Goal: Task Accomplishment & Management: Manage account settings

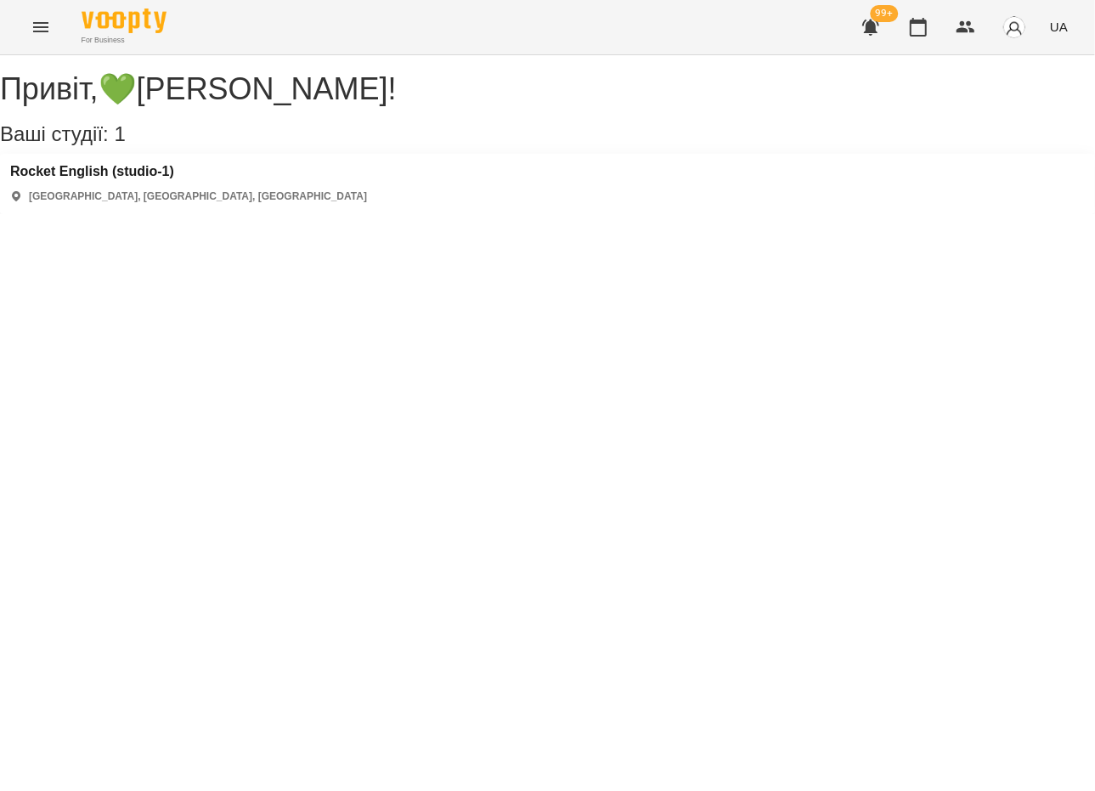
click at [105, 214] on div "Привіт , 💚[PERSON_NAME] ! Ваші студії: 1 Rocket English (studio-1) [GEOGRAPHIC_…" at bounding box center [547, 143] width 1095 height 142
click at [932, 46] on div "99+ UA" at bounding box center [962, 27] width 224 height 44
click at [916, 37] on icon "button" at bounding box center [918, 27] width 20 height 20
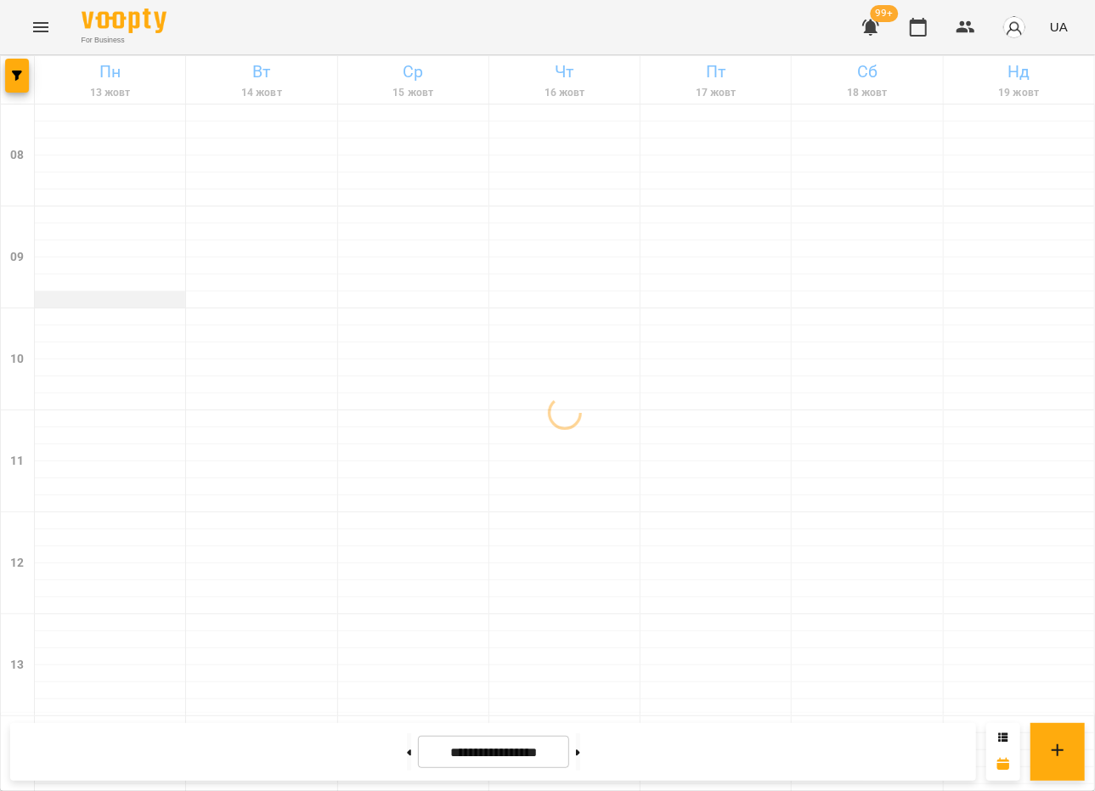
click at [139, 299] on div at bounding box center [110, 299] width 150 height 17
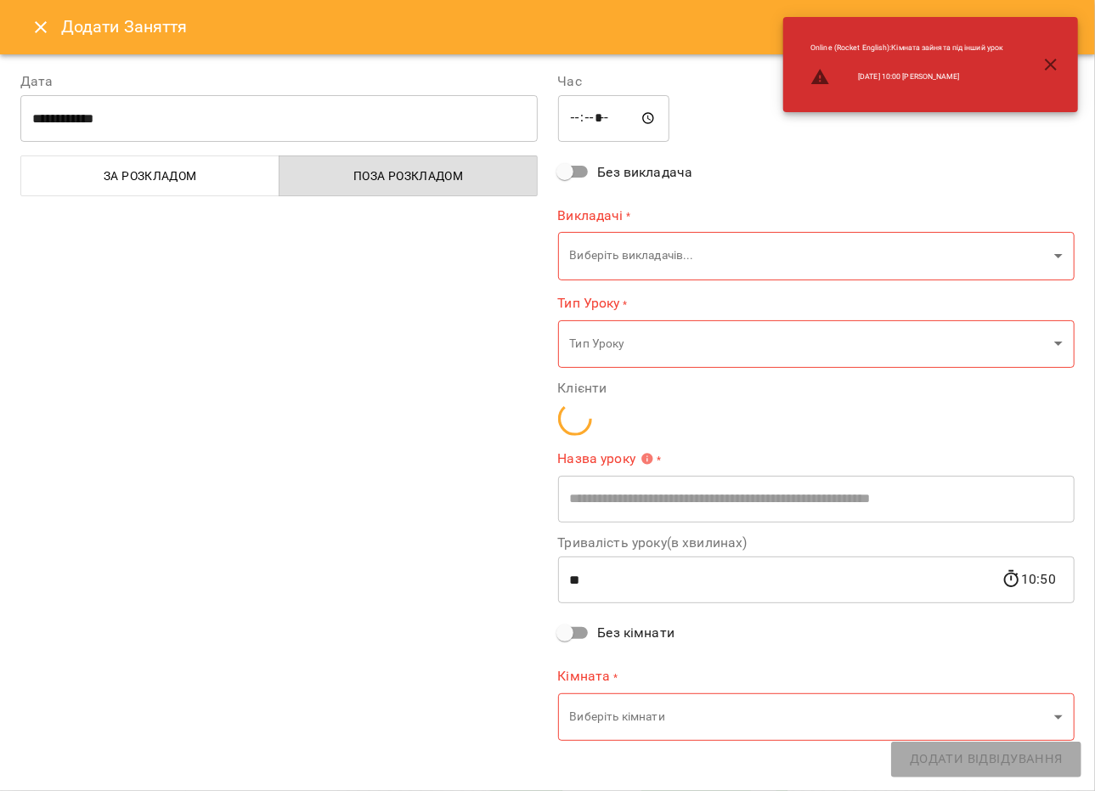
type input "**********"
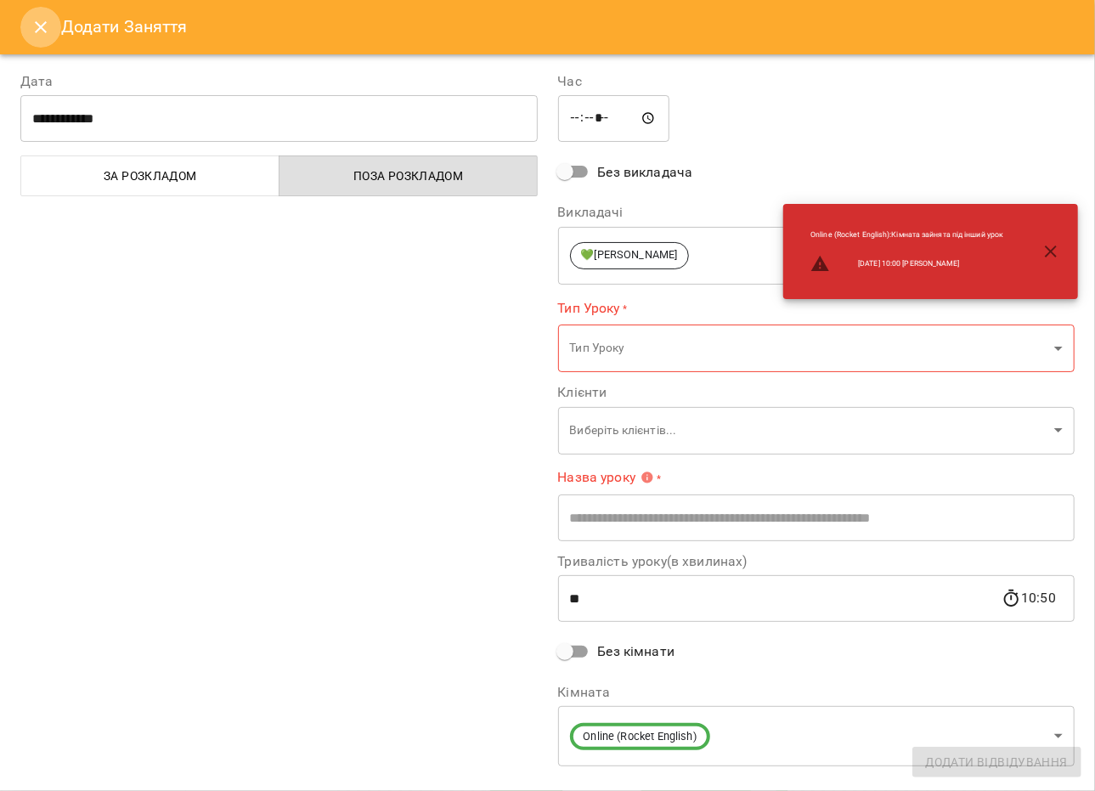
click at [30, 23] on button "Close" at bounding box center [40, 27] width 41 height 41
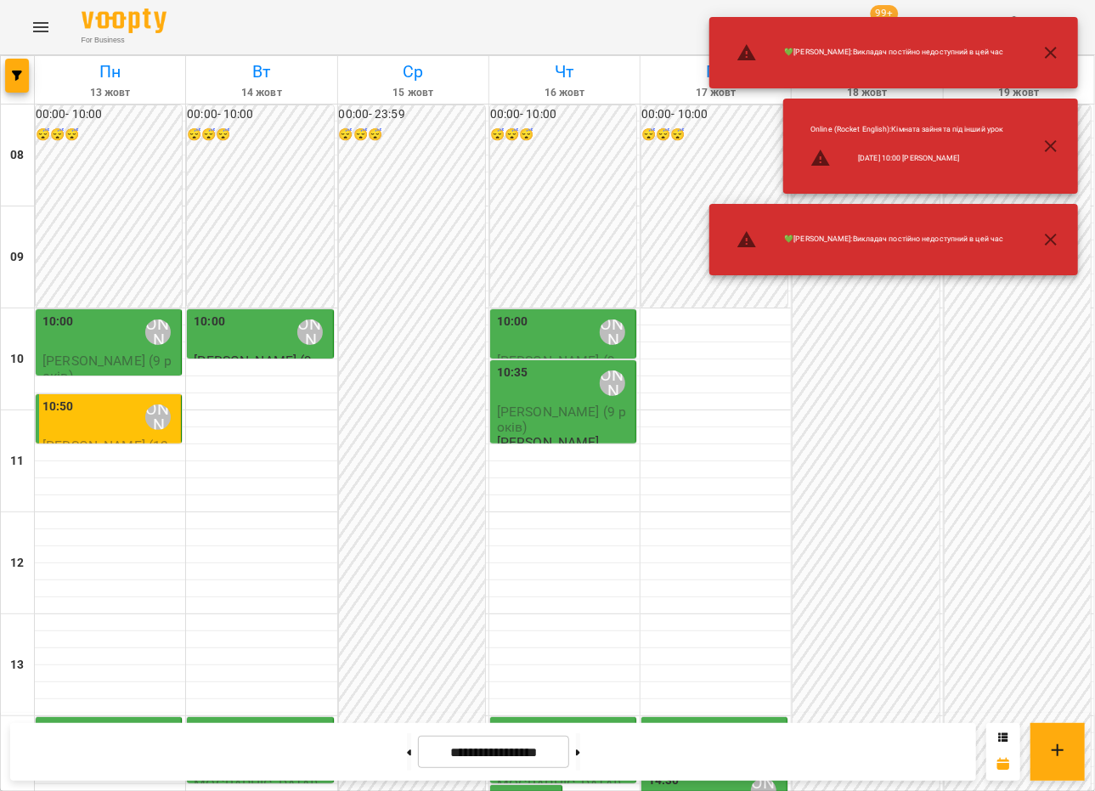
click at [1057, 234] on icon "button" at bounding box center [1050, 239] width 20 height 20
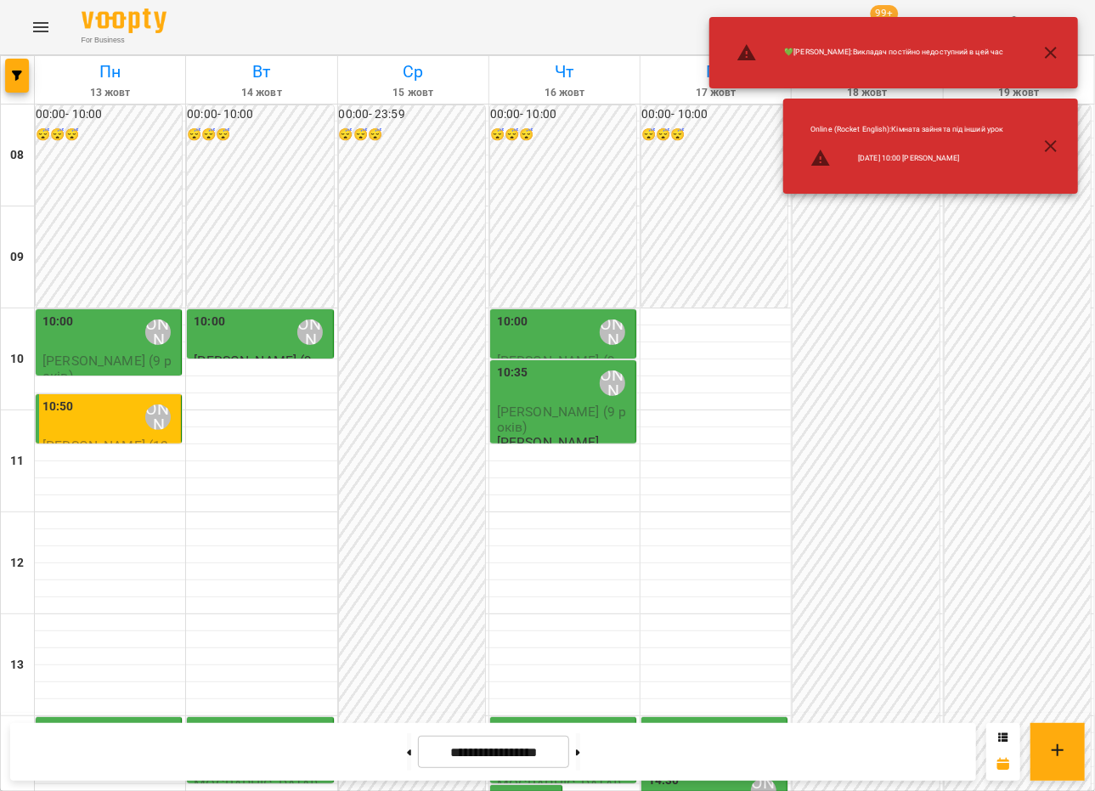
click at [1058, 154] on icon "button" at bounding box center [1050, 146] width 20 height 20
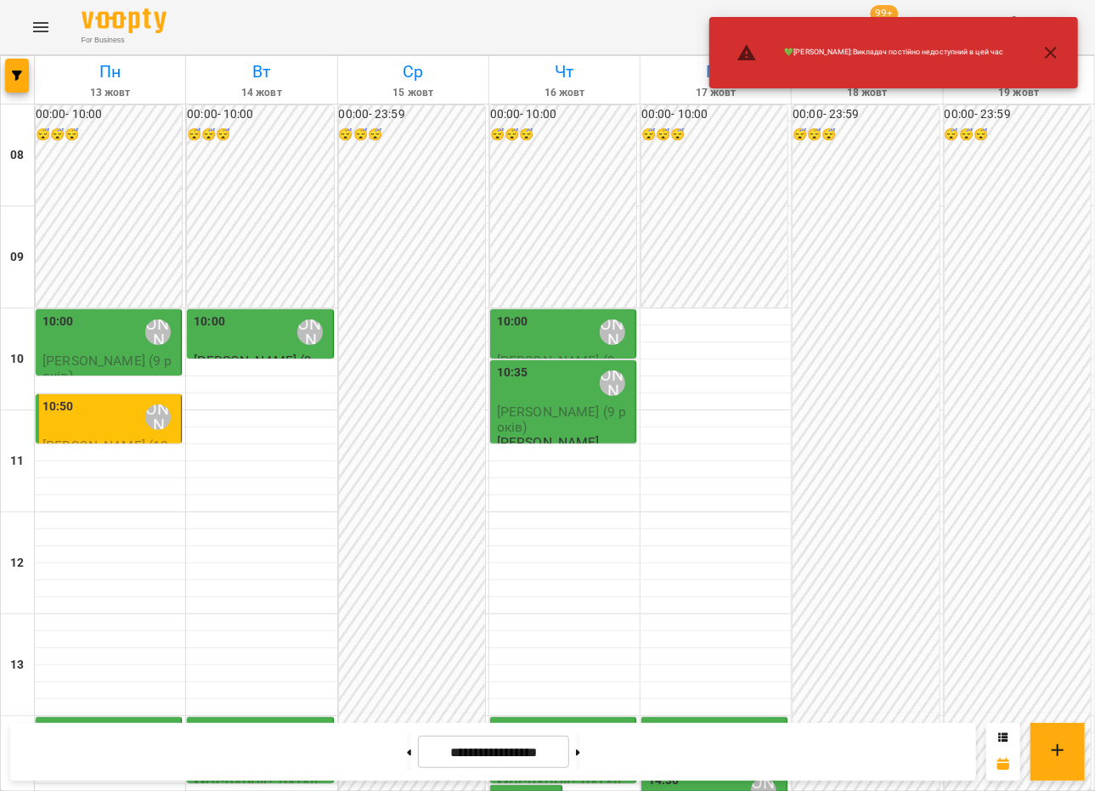
click at [1047, 61] on icon "button" at bounding box center [1050, 52] width 20 height 20
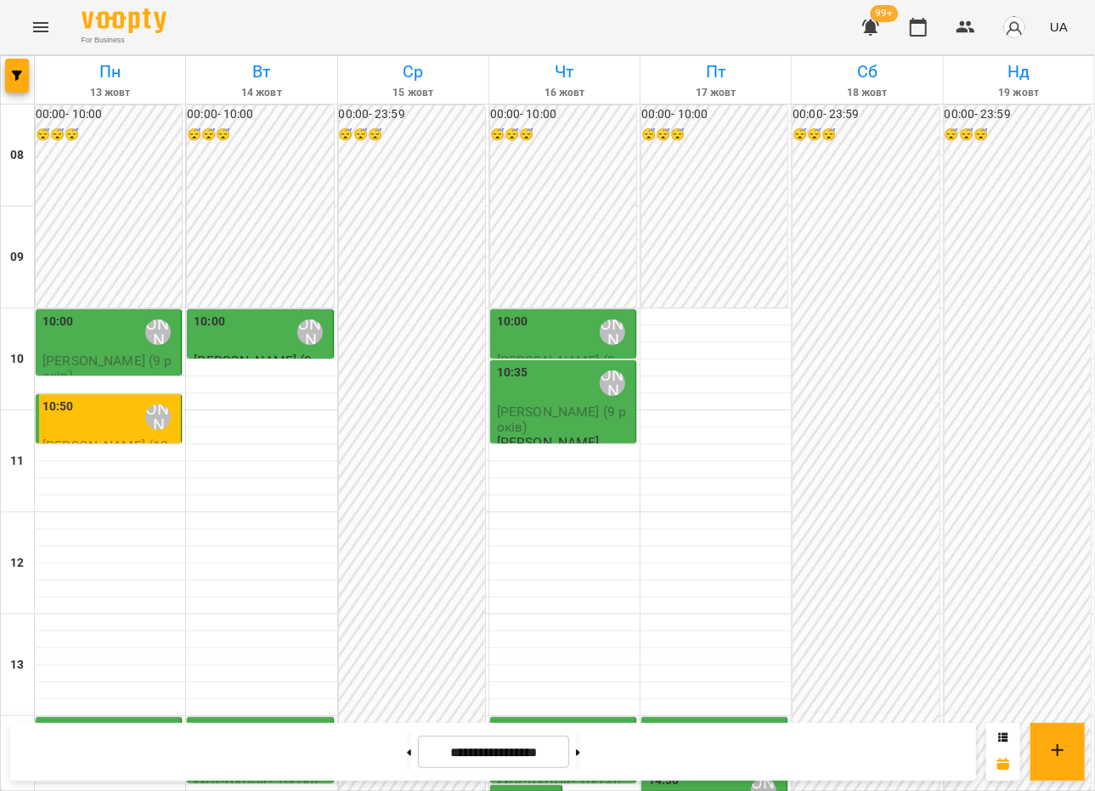
scroll to position [510, 0]
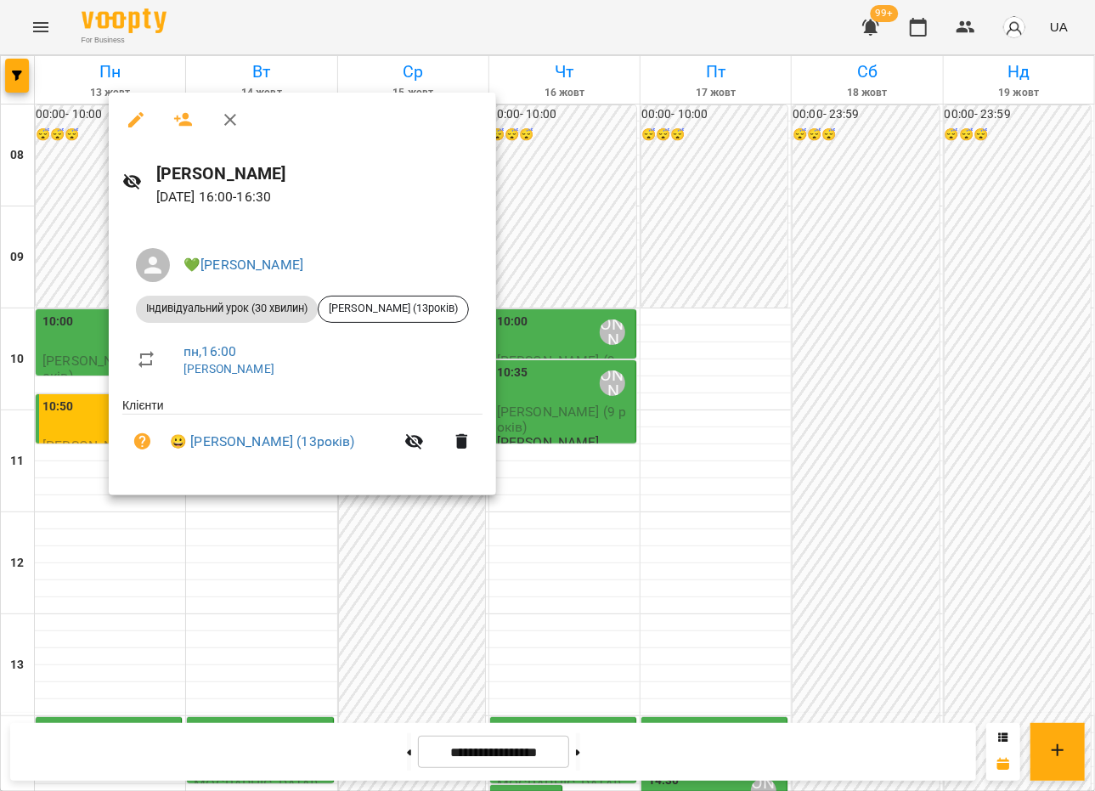
click at [155, 560] on div at bounding box center [547, 395] width 1095 height 791
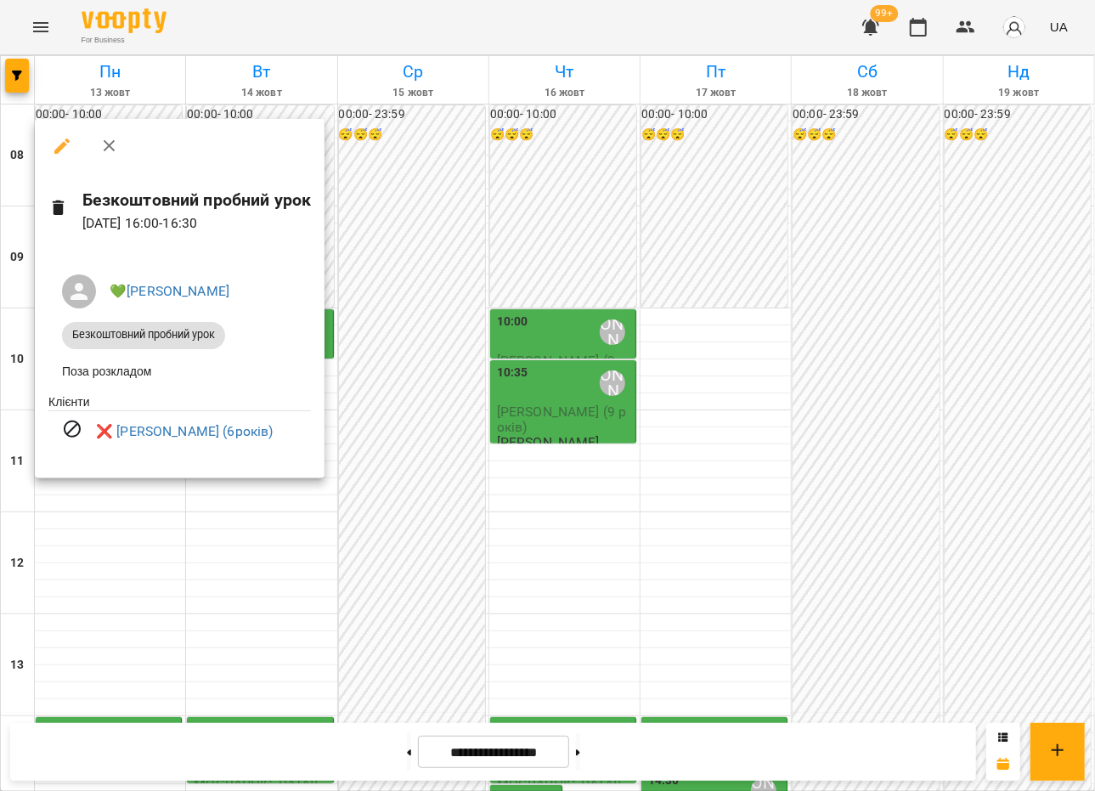
click at [114, 532] on div at bounding box center [547, 395] width 1095 height 791
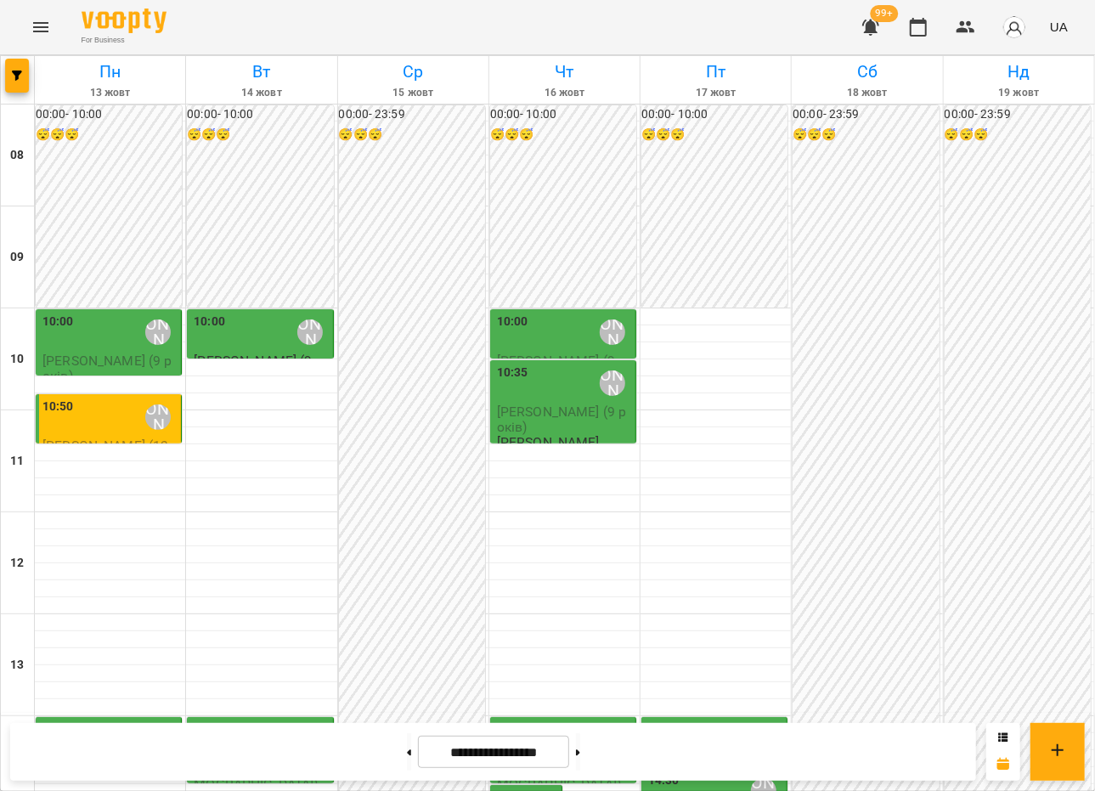
scroll to position [764, 0]
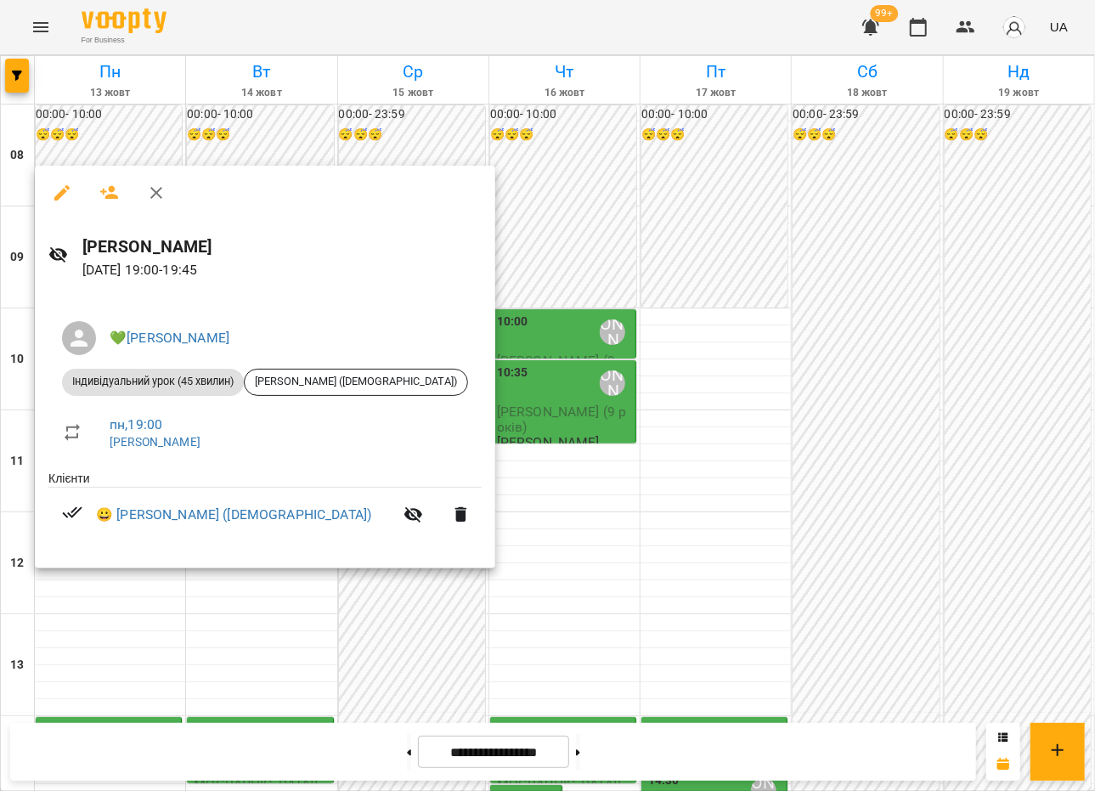
click at [113, 609] on div at bounding box center [547, 395] width 1095 height 791
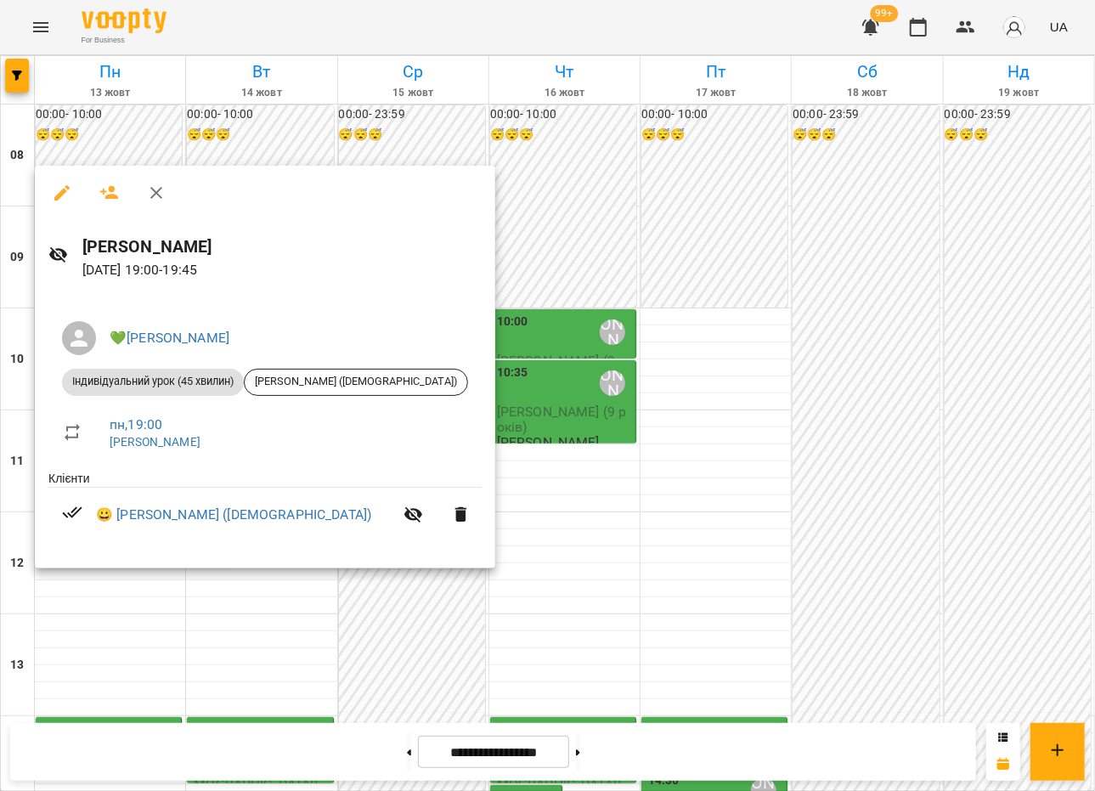
click at [110, 616] on div at bounding box center [547, 395] width 1095 height 791
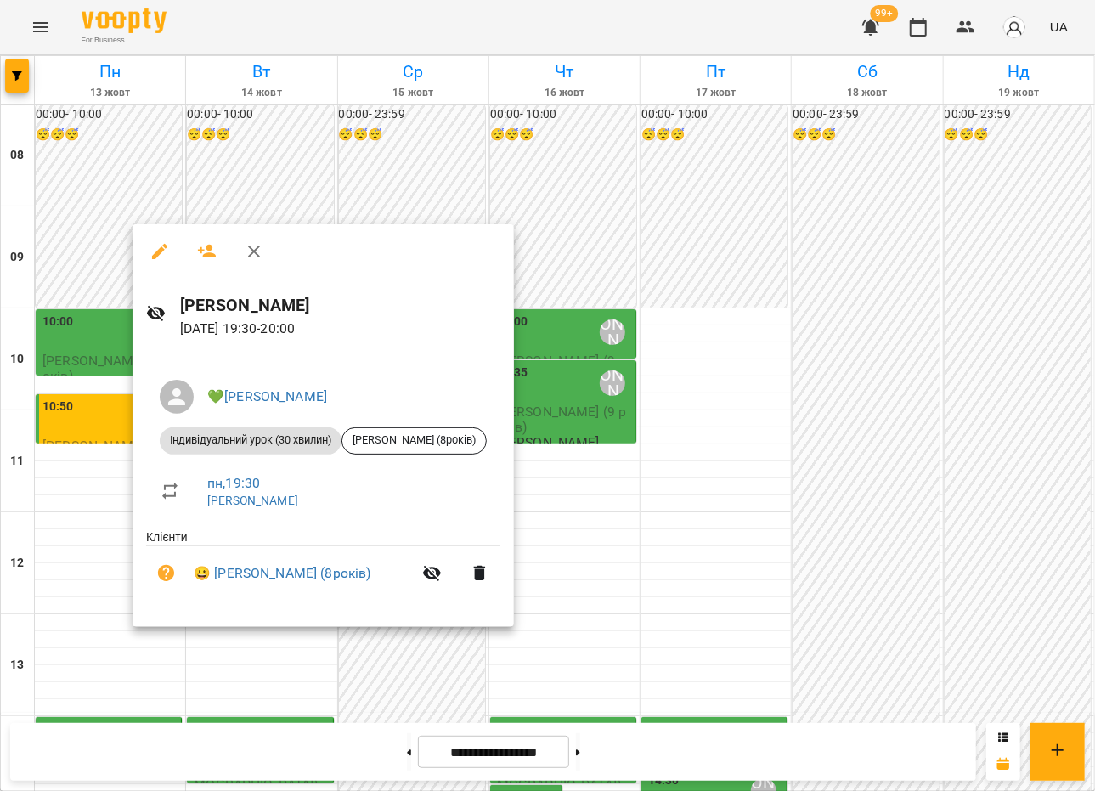
click at [124, 668] on div at bounding box center [547, 395] width 1095 height 791
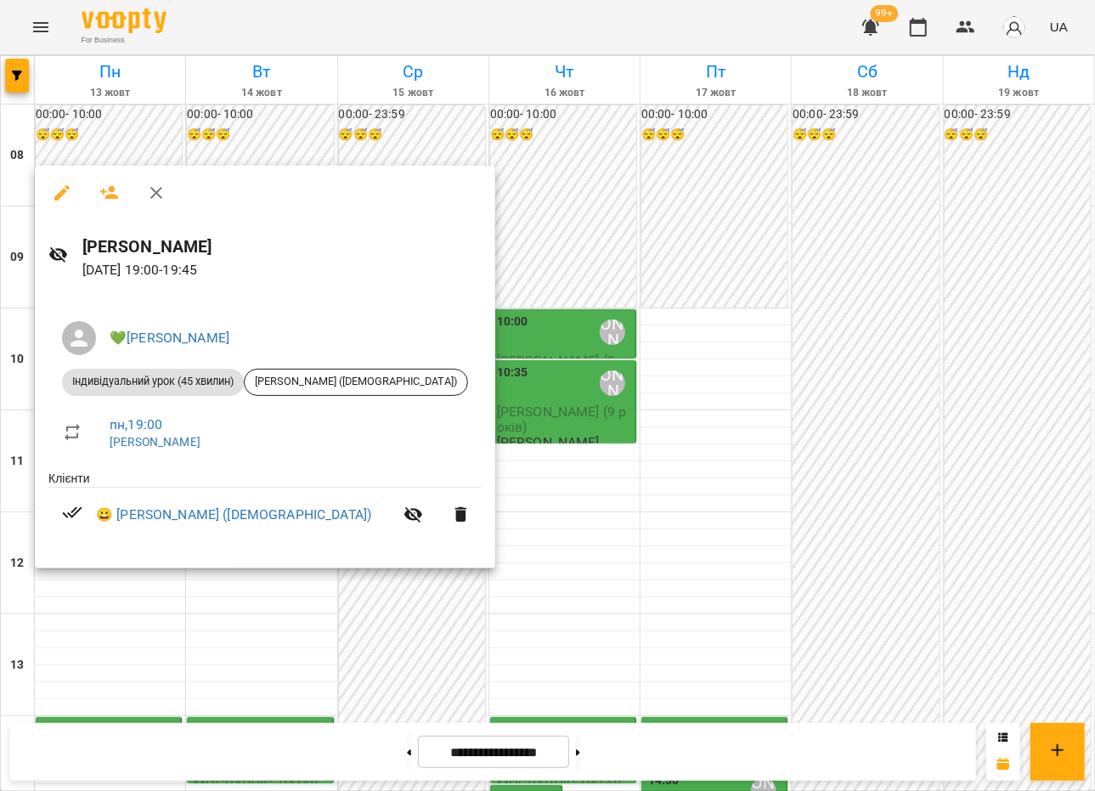
click at [442, 532] on div at bounding box center [547, 395] width 1095 height 791
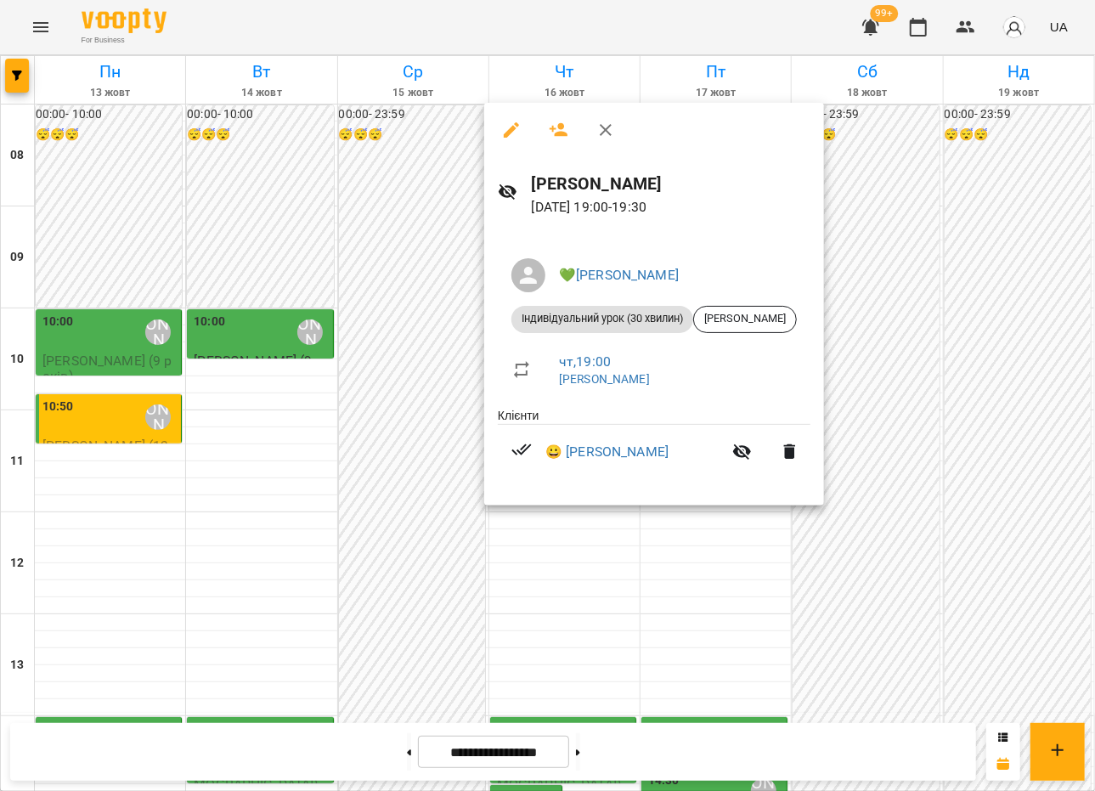
click at [420, 538] on div at bounding box center [547, 395] width 1095 height 791
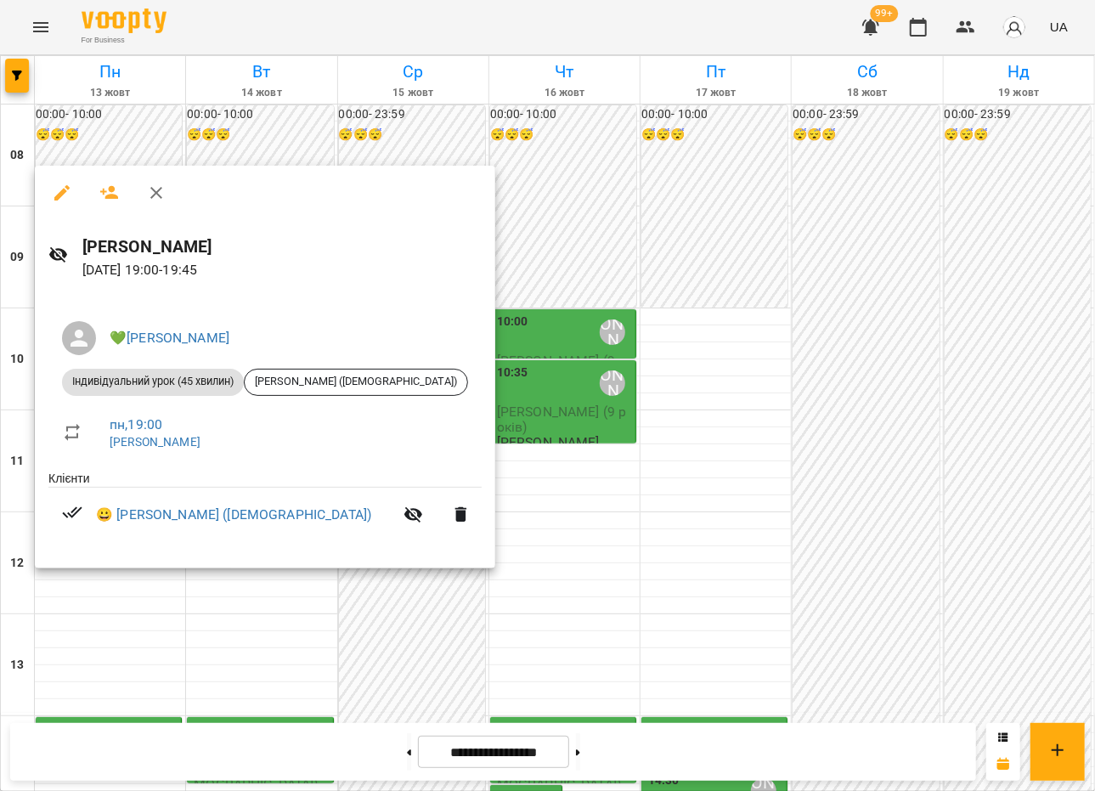
click at [400, 367] on div at bounding box center [547, 395] width 1095 height 791
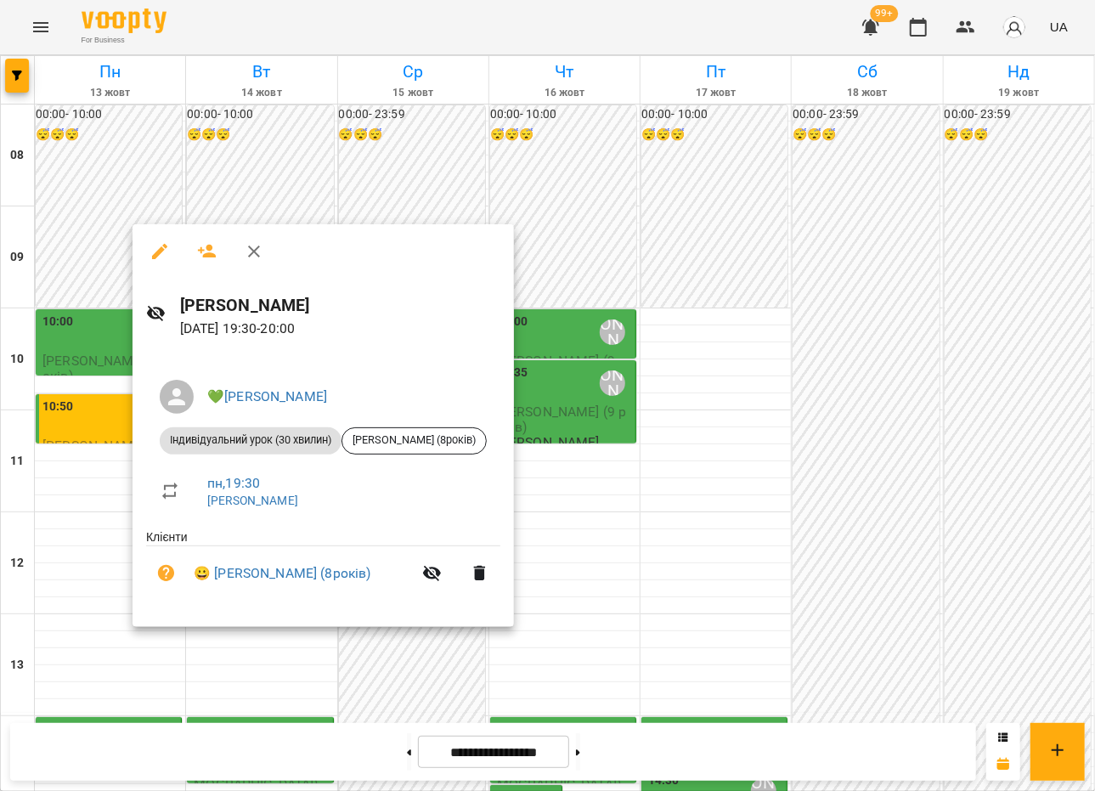
click at [59, 489] on div at bounding box center [547, 395] width 1095 height 791
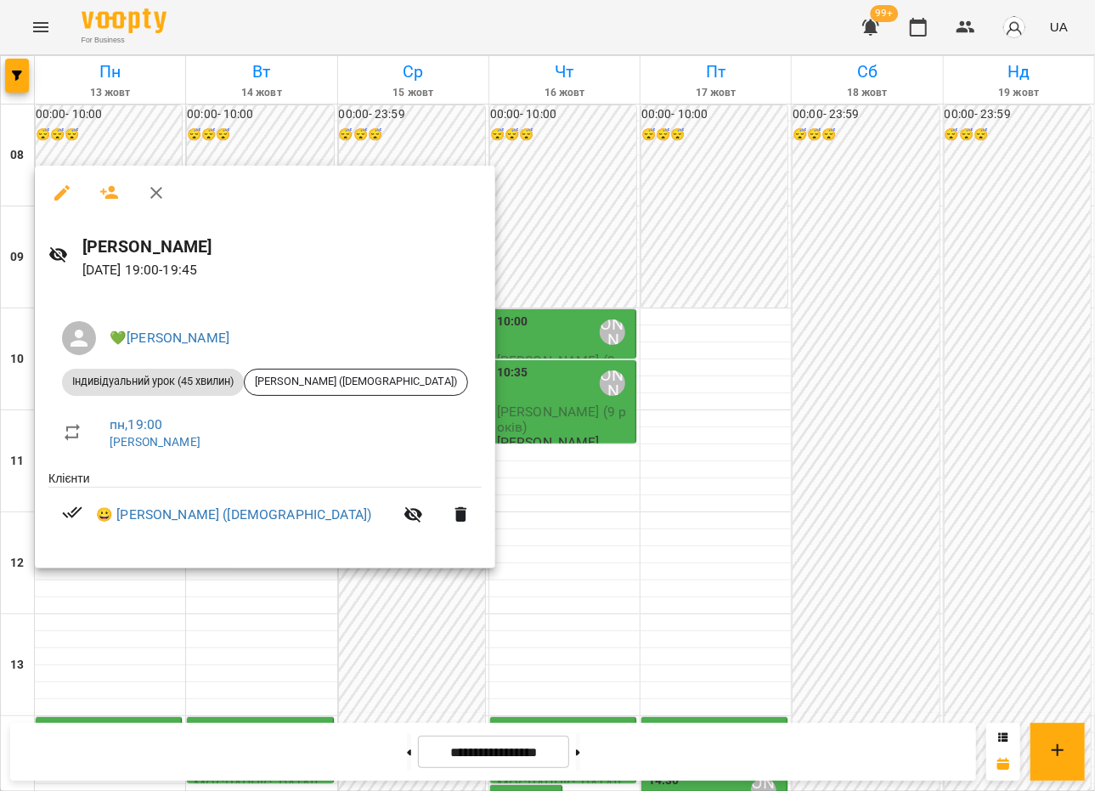
click at [457, 395] on div at bounding box center [547, 395] width 1095 height 791
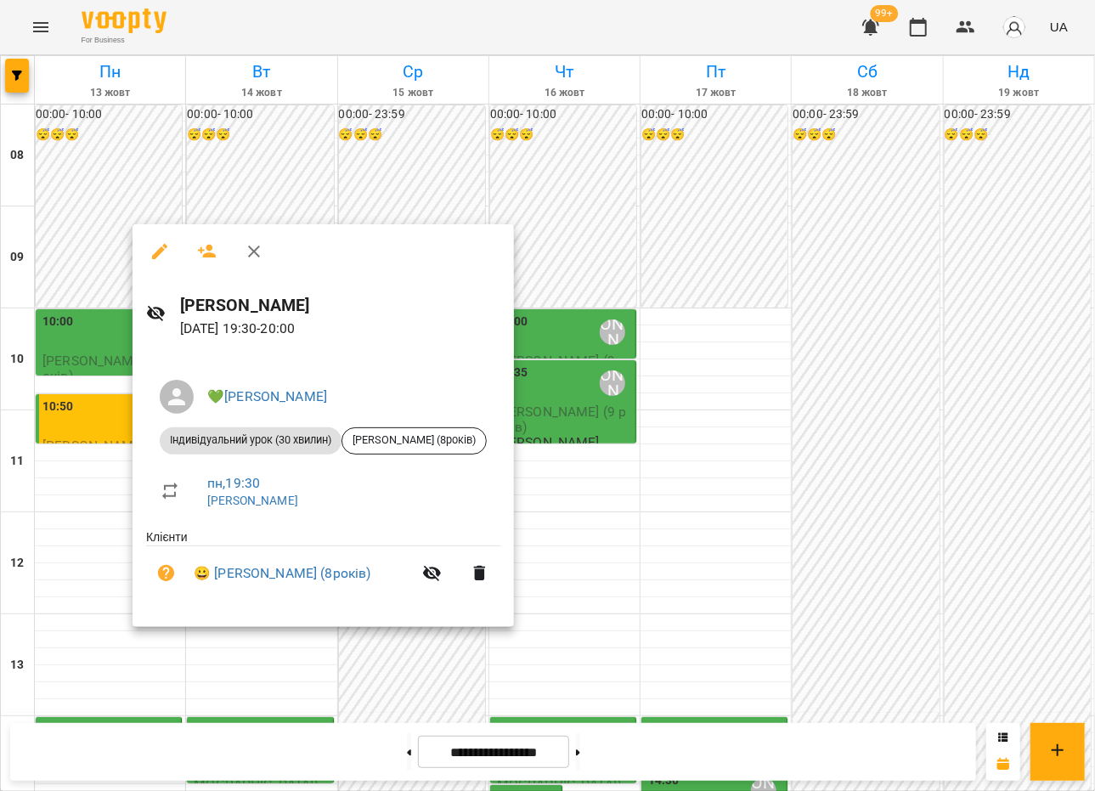
click at [160, 624] on div "💚[PERSON_NAME] Індивідуальний урок (30 хвилин) [PERSON_NAME] (8років) пн , 19:3…" at bounding box center [322, 489] width 381 height 275
click at [916, 40] on div at bounding box center [547, 395] width 1095 height 791
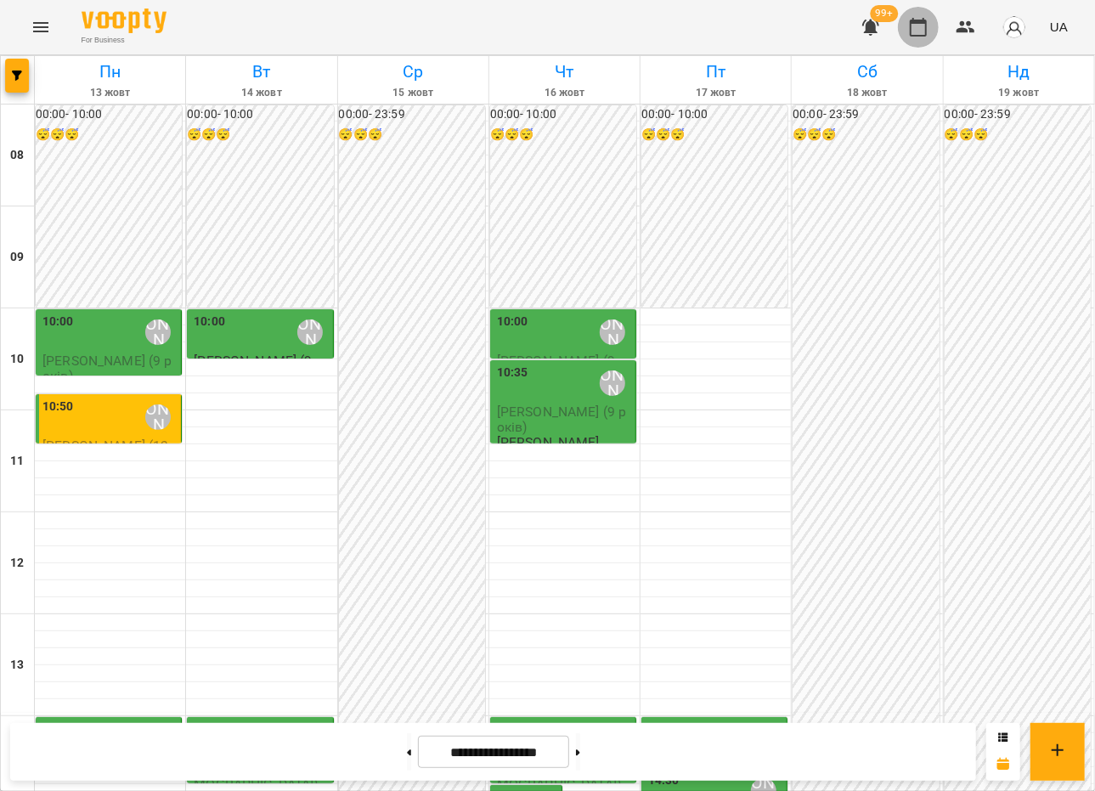
click at [917, 31] on icon "button" at bounding box center [918, 27] width 20 height 20
click at [1012, 25] on img "button" at bounding box center [1014, 27] width 24 height 24
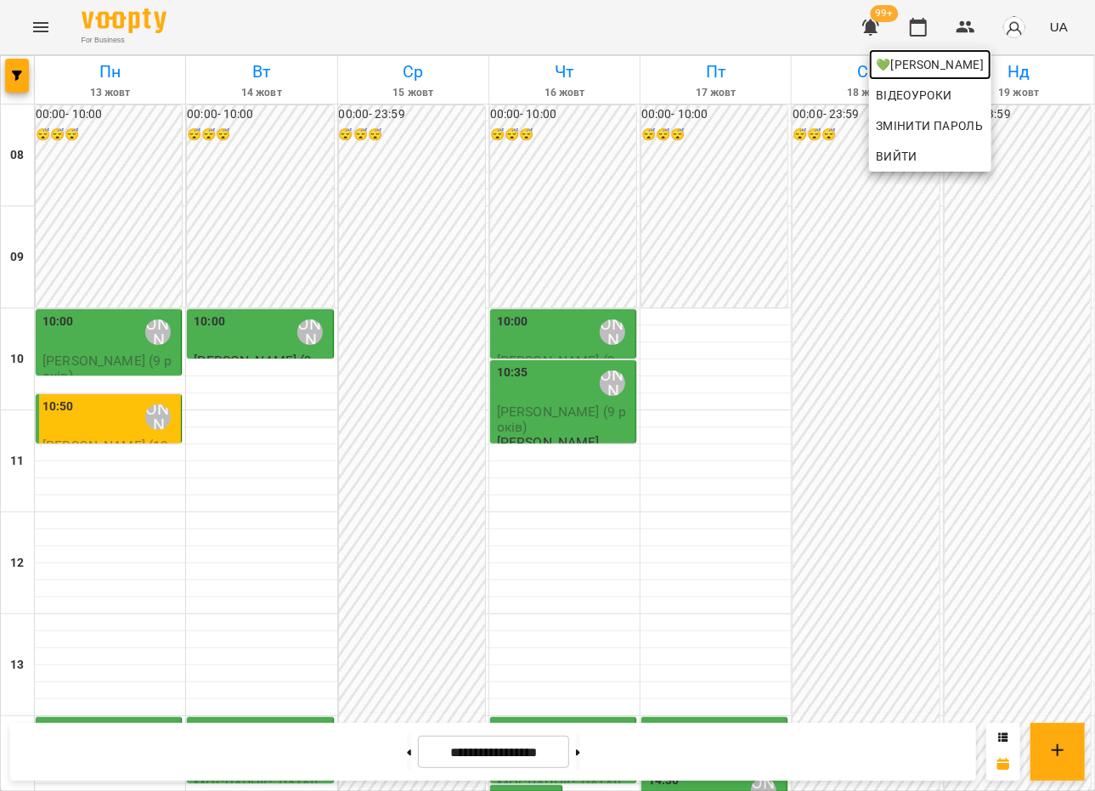
click at [984, 66] on span "💚[PERSON_NAME]" at bounding box center [930, 64] width 109 height 20
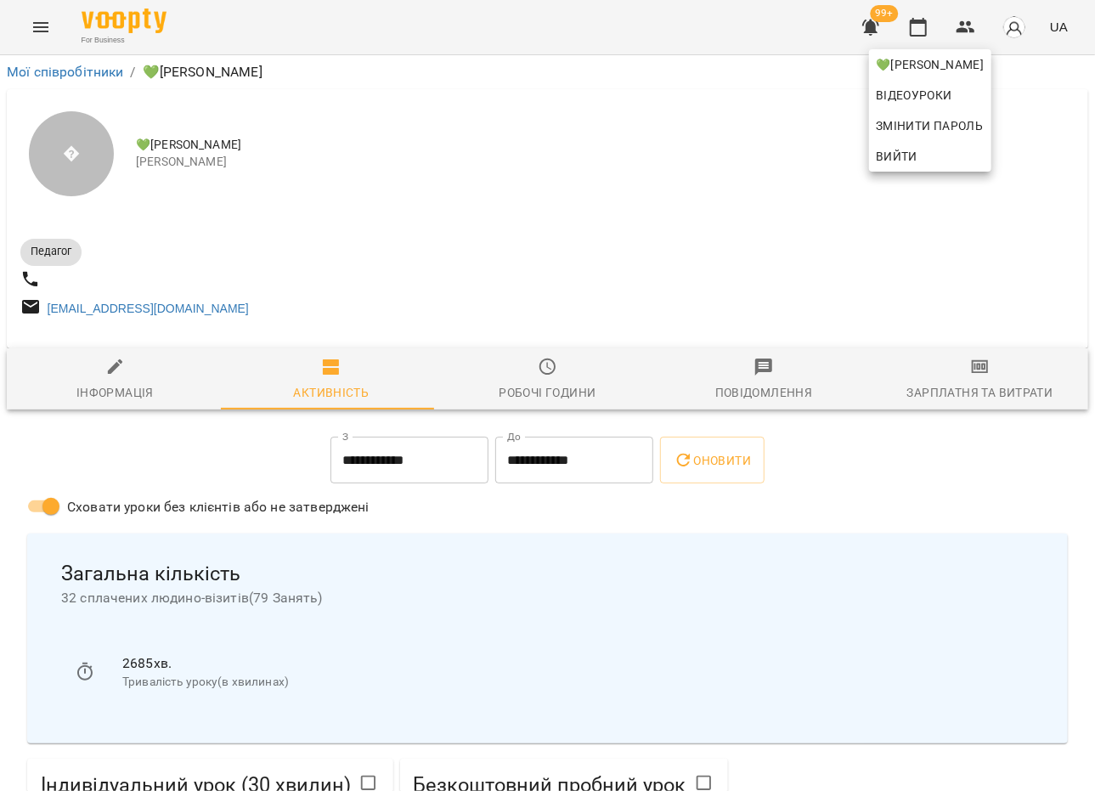
click at [345, 466] on div at bounding box center [547, 395] width 1095 height 791
click at [389, 480] on input "**********" at bounding box center [409, 461] width 158 height 48
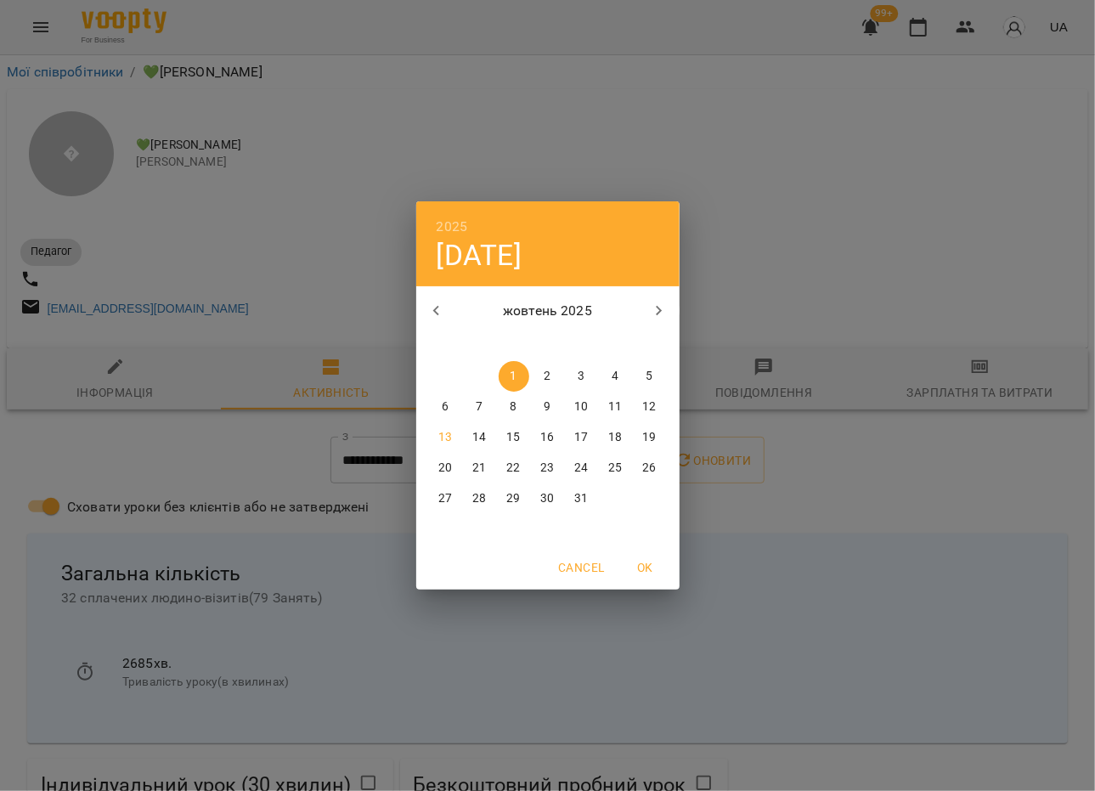
click at [435, 437] on span "13" at bounding box center [446, 437] width 31 height 17
type input "**********"
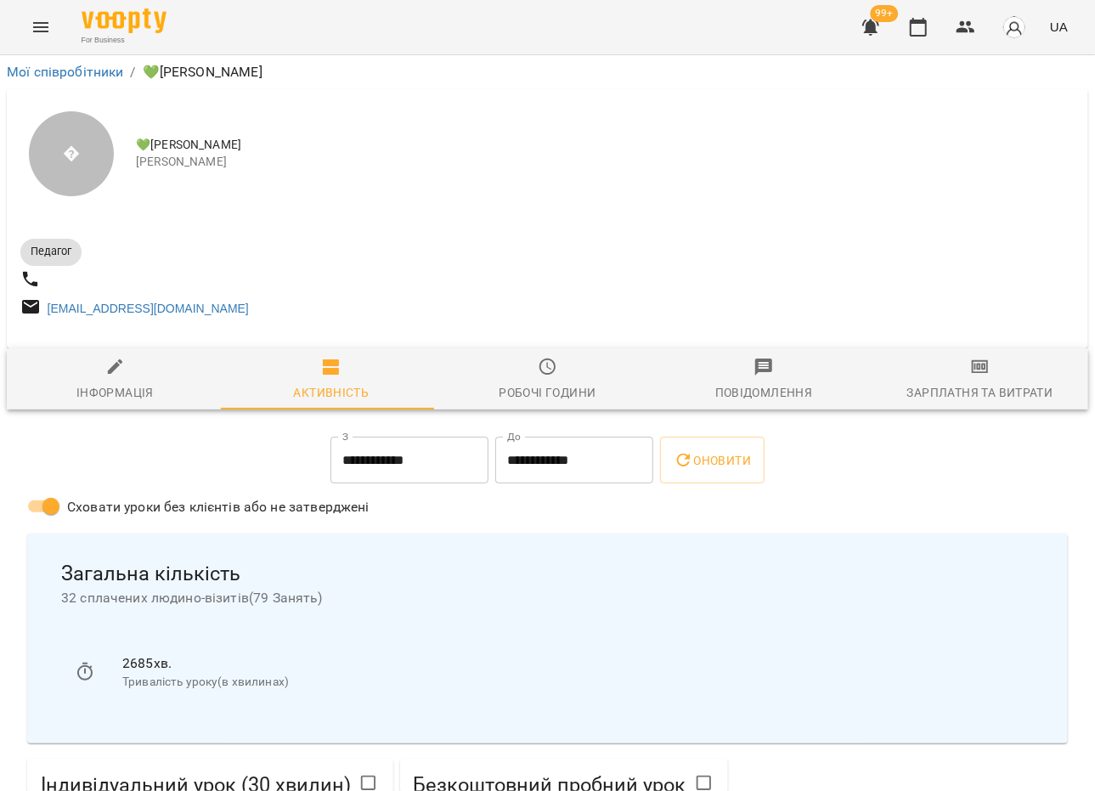
click at [664, 465] on div "Оновити" at bounding box center [711, 460] width 111 height 54
click at [598, 468] on input "**********" at bounding box center [574, 461] width 158 height 48
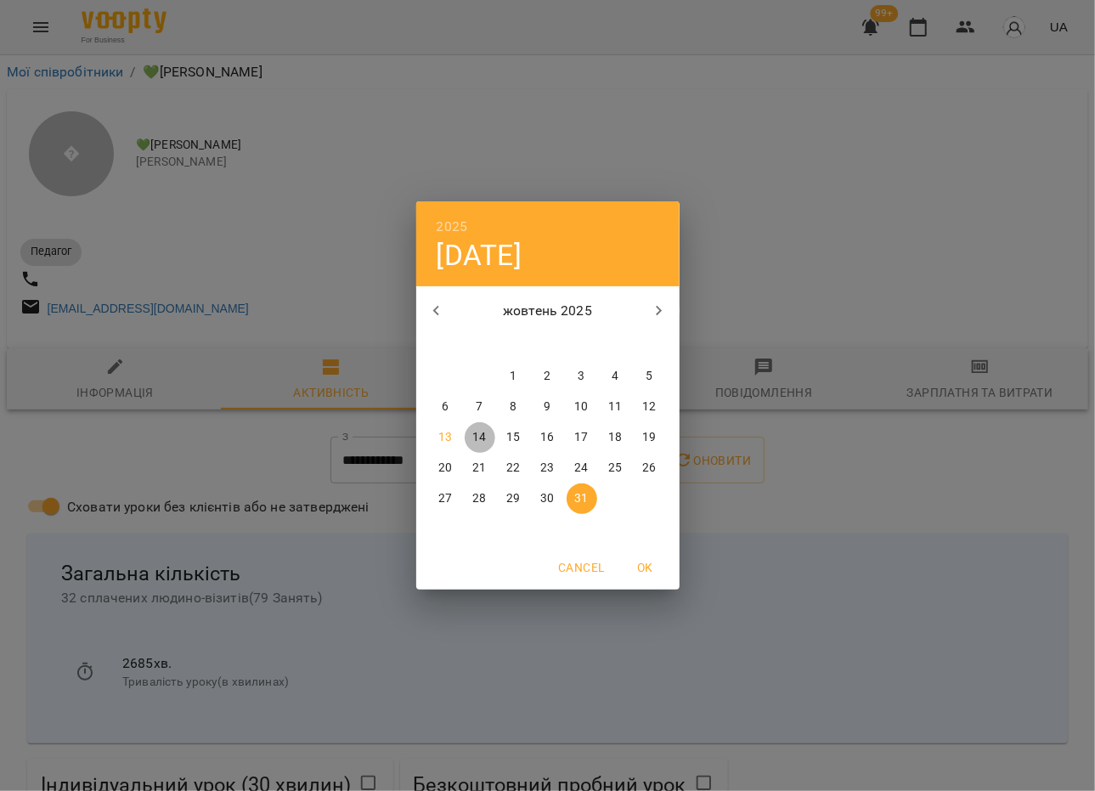
click at [475, 437] on p "14" at bounding box center [479, 437] width 14 height 17
type input "**********"
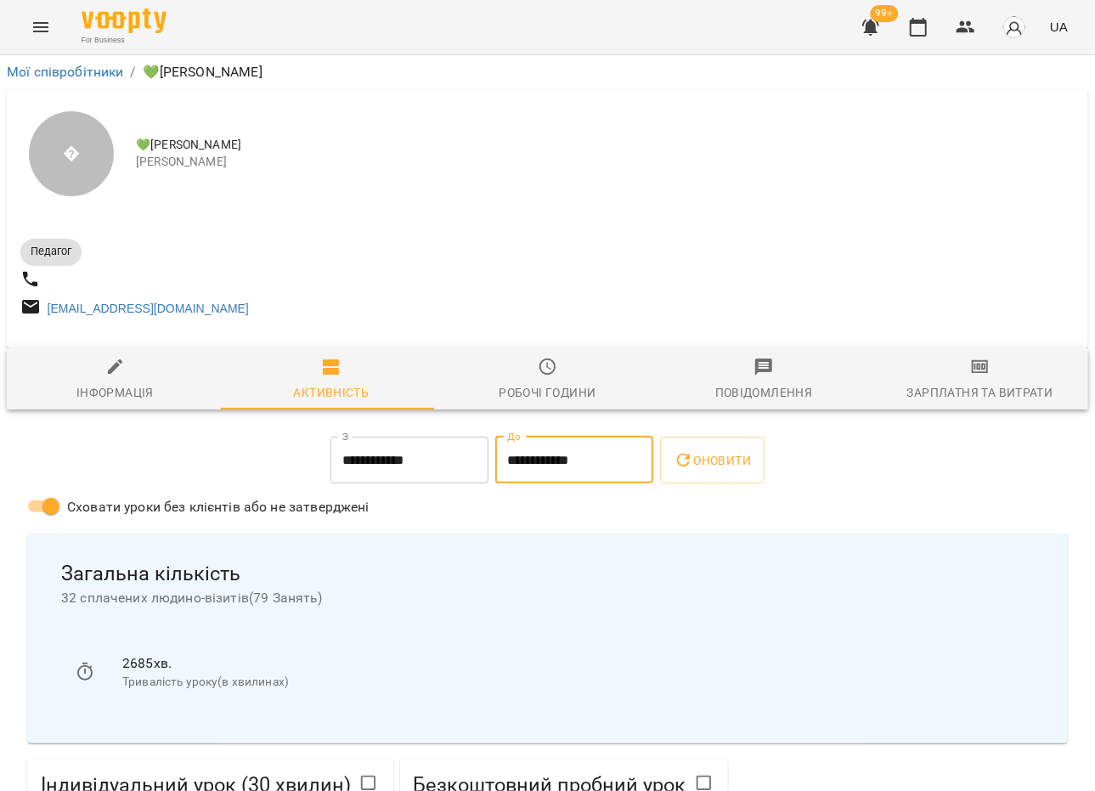
click at [672, 469] on button "Оновити" at bounding box center [712, 461] width 104 height 48
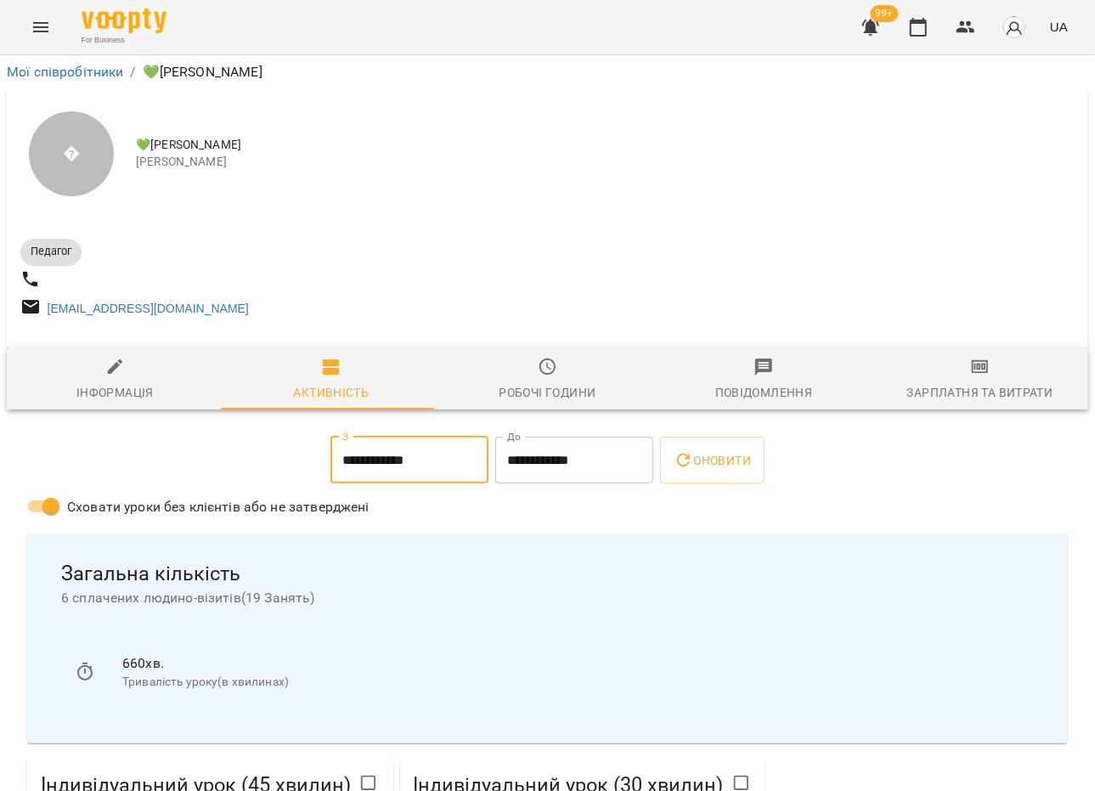
click at [366, 477] on input "**********" at bounding box center [409, 461] width 158 height 48
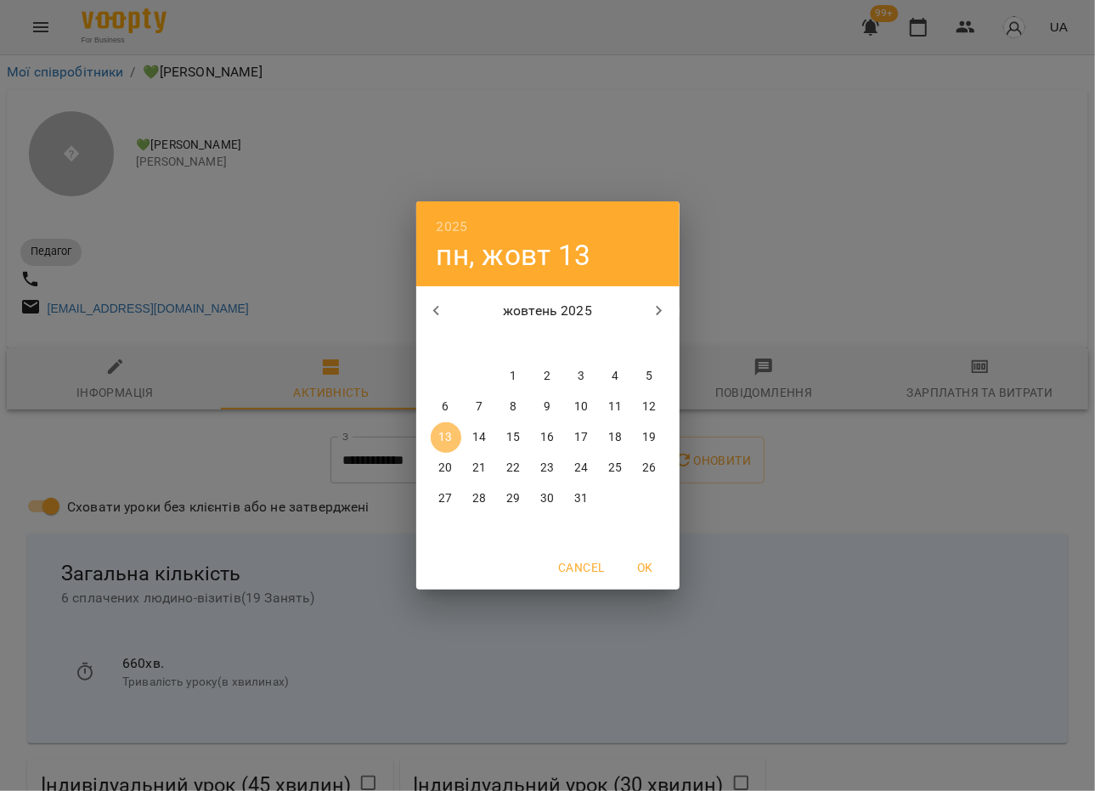
click at [455, 433] on span "13" at bounding box center [446, 437] width 31 height 17
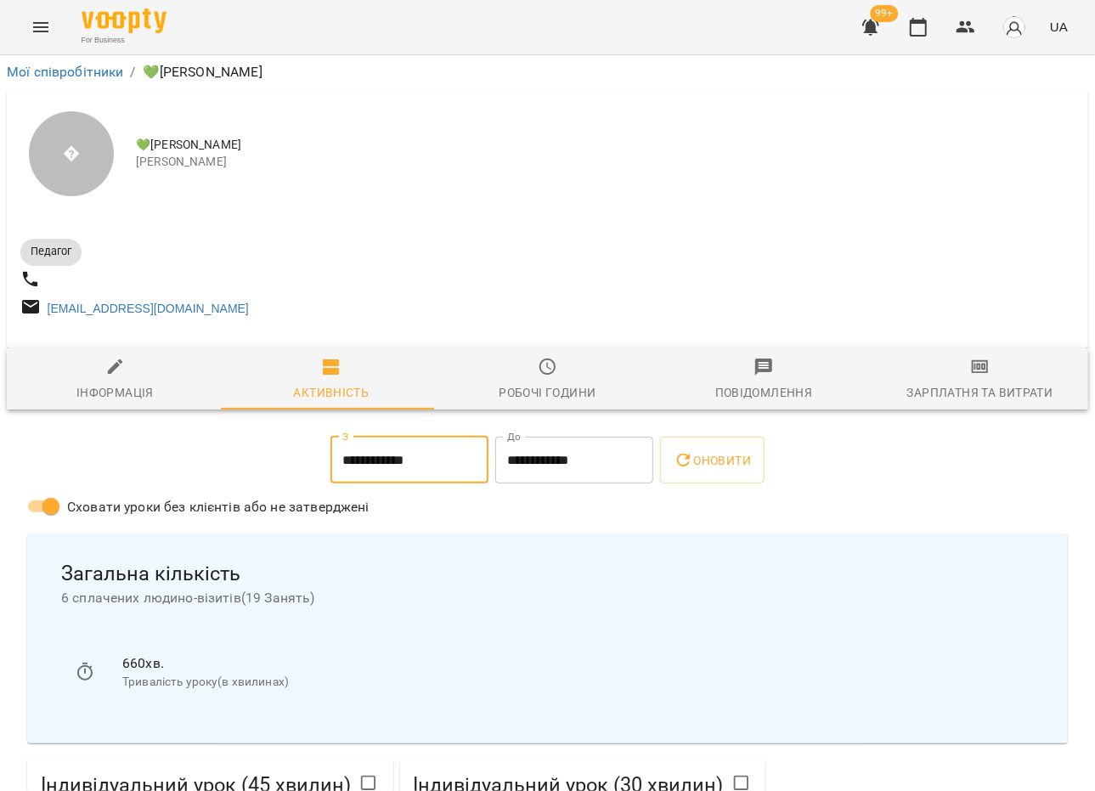
click at [562, 456] on input "**********" at bounding box center [574, 461] width 158 height 48
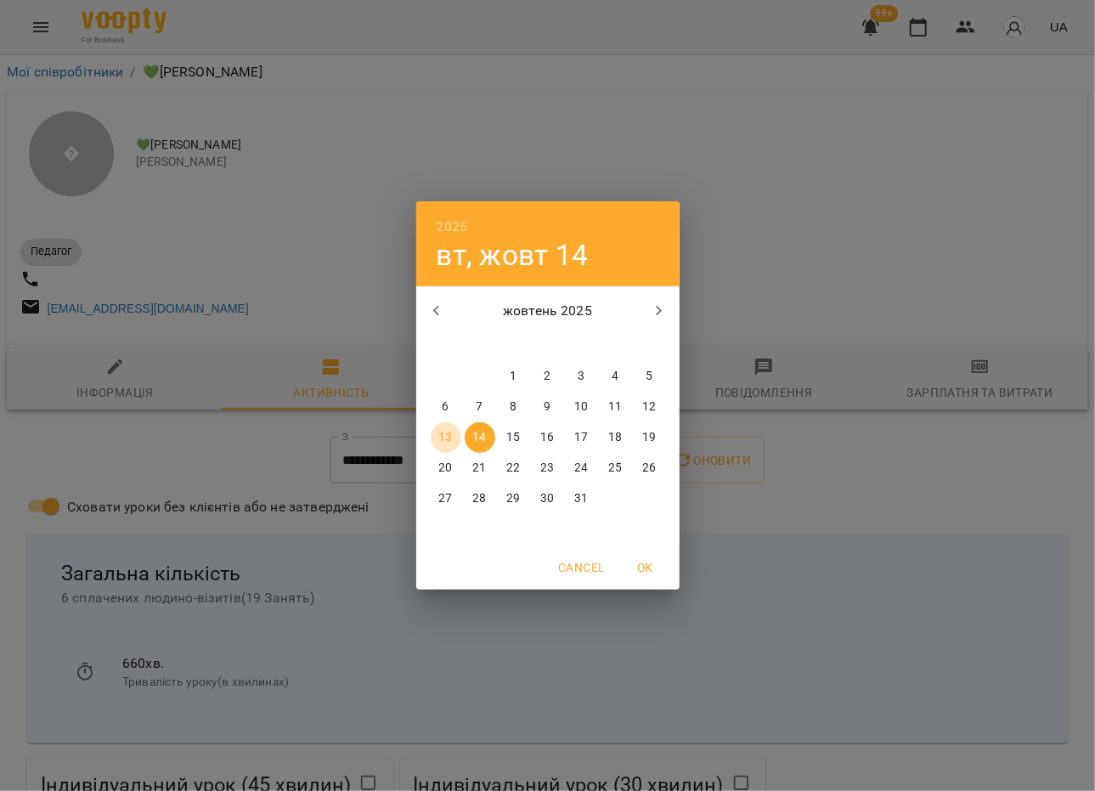
click at [434, 448] on button "13" at bounding box center [446, 437] width 31 height 31
type input "**********"
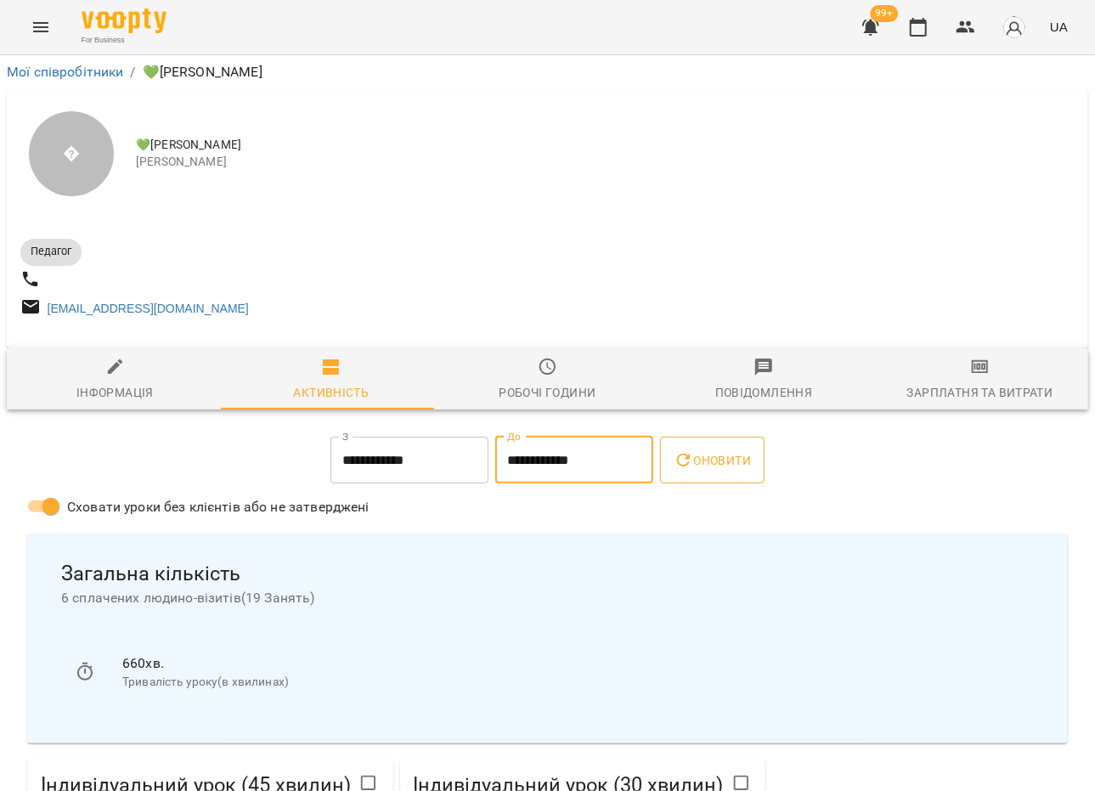
click at [744, 465] on span "Оновити" at bounding box center [711, 460] width 77 height 20
